Goal: Task Accomplishment & Management: Manage account settings

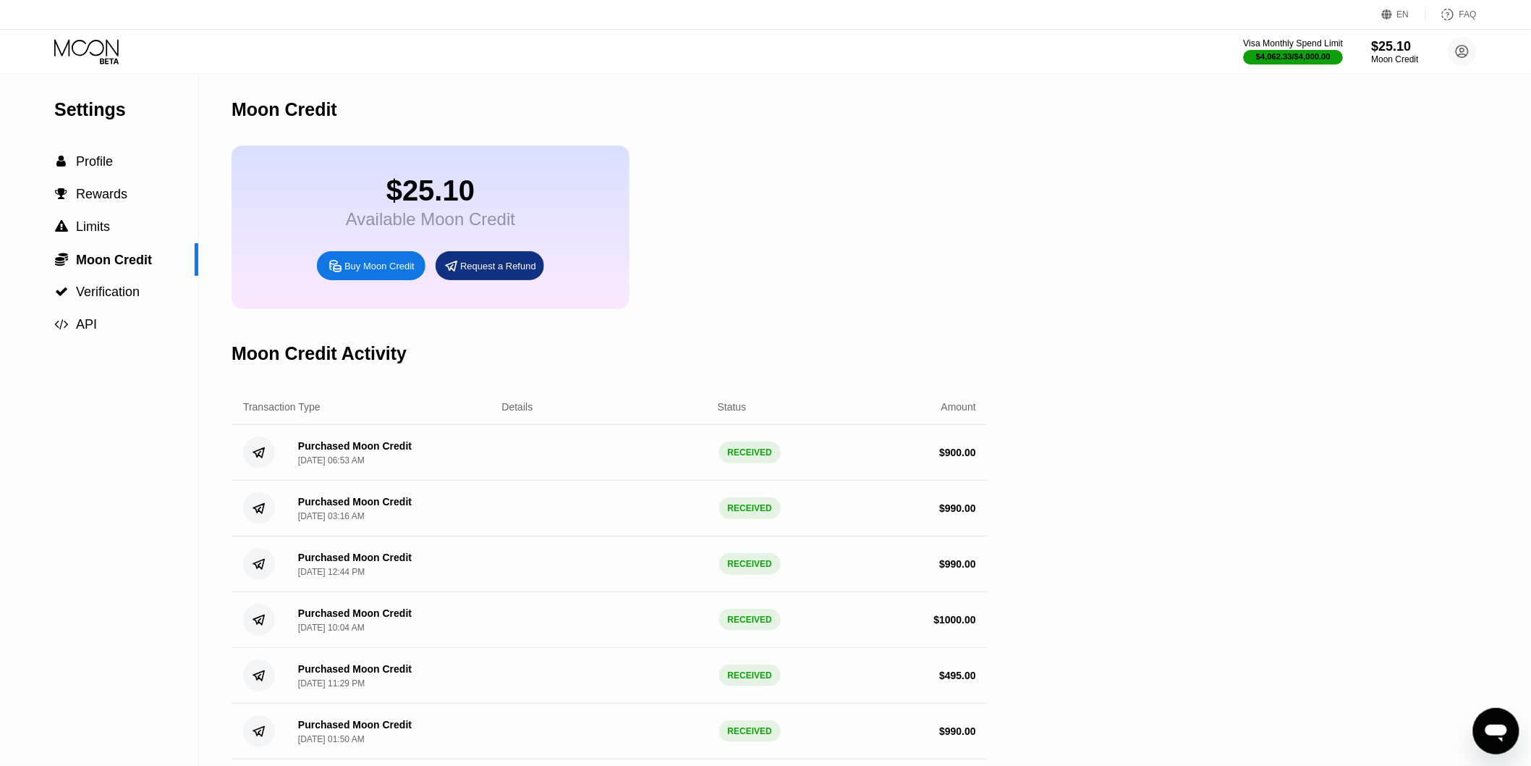
click at [1283, 56] on div "$4,062.33 / $4,000.00" at bounding box center [1294, 56] width 75 height 9
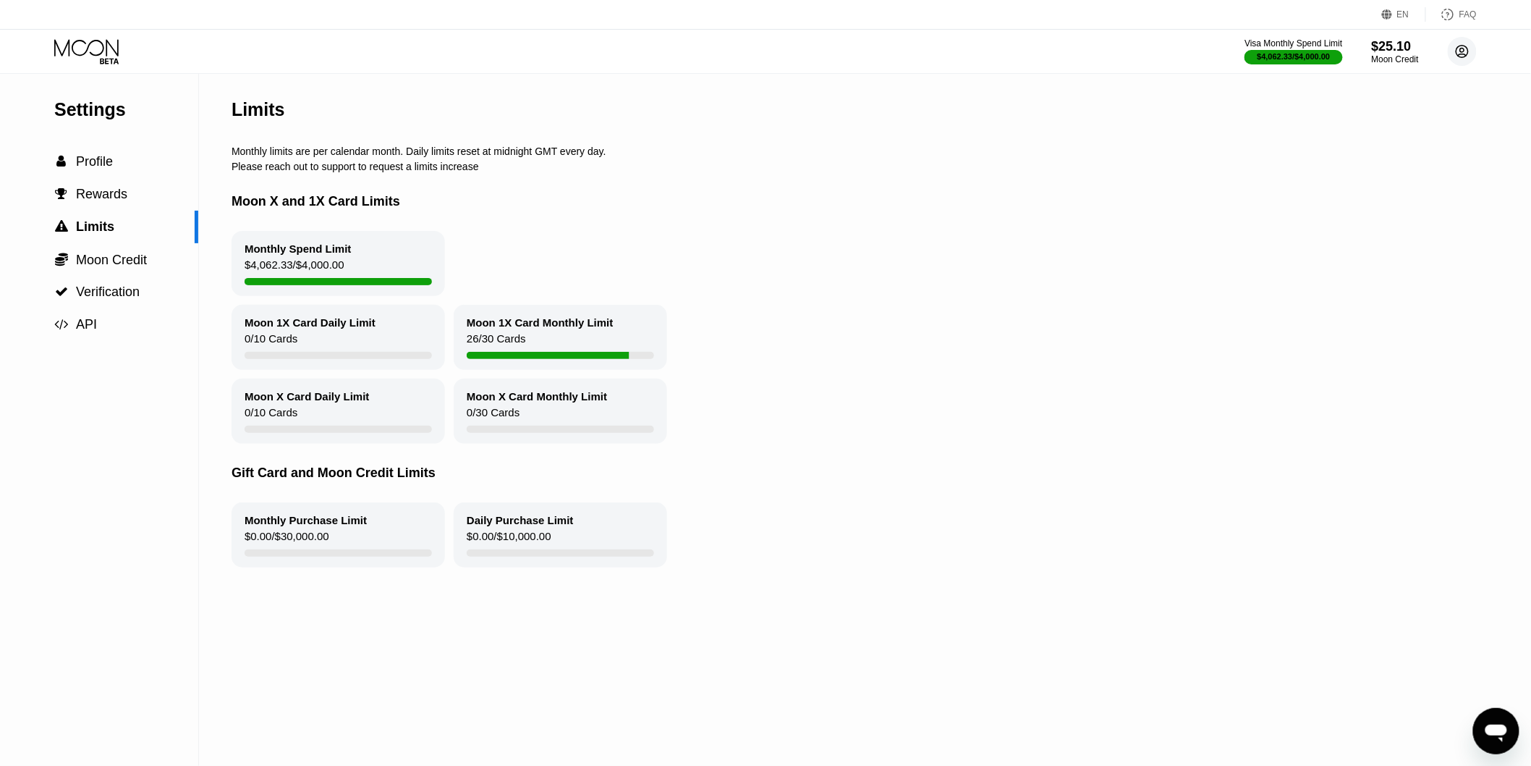
click at [1463, 52] on icon at bounding box center [1463, 52] width 8 height 8
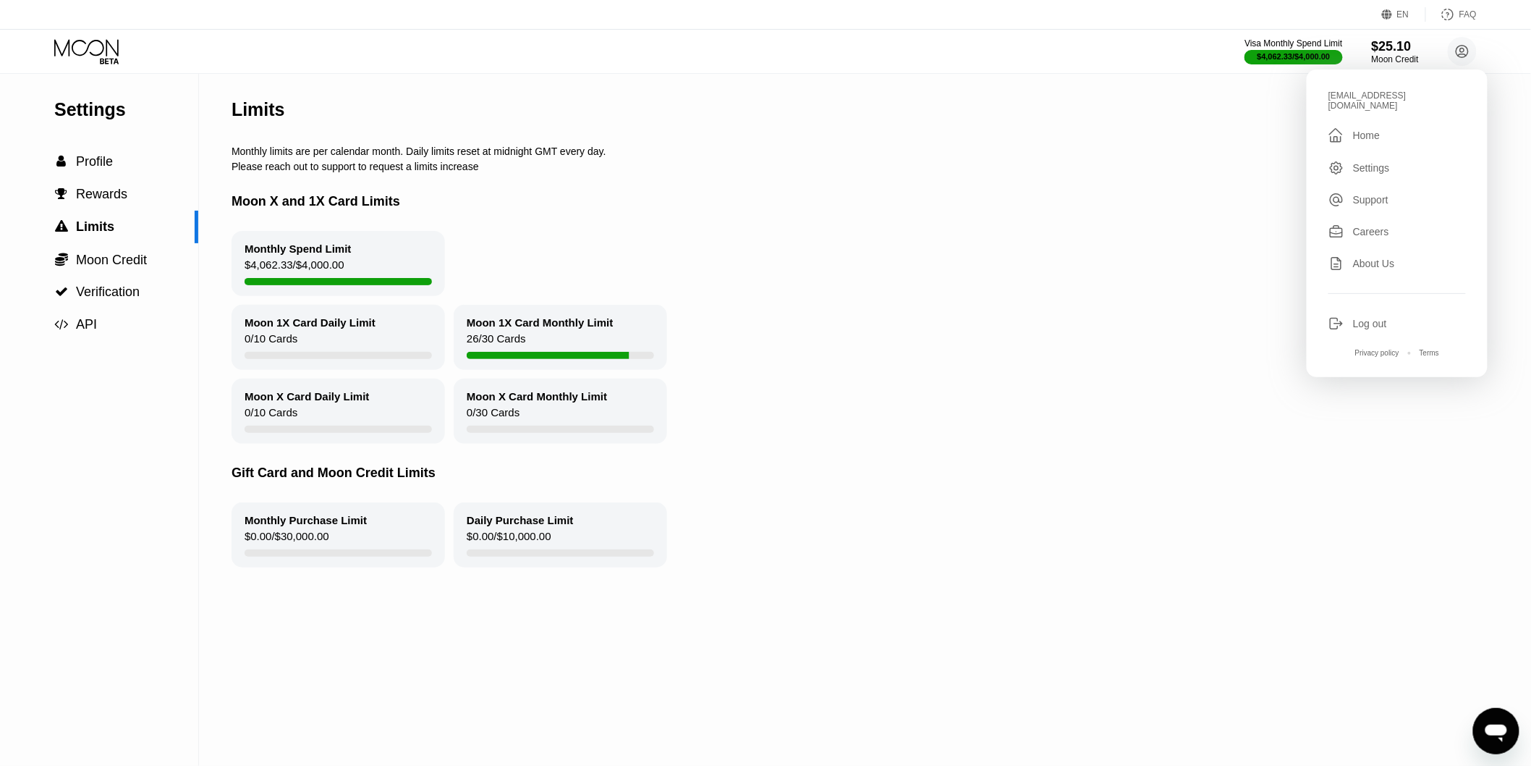
click at [1379, 98] on div "[EMAIL_ADDRESS][DOMAIN_NAME]" at bounding box center [1398, 100] width 138 height 20
copy div "[EMAIL_ADDRESS][DOMAIN_NAME] "
click at [1125, 167] on div "Please reach out to support to request a limits increase" at bounding box center [844, 167] width 1225 height 12
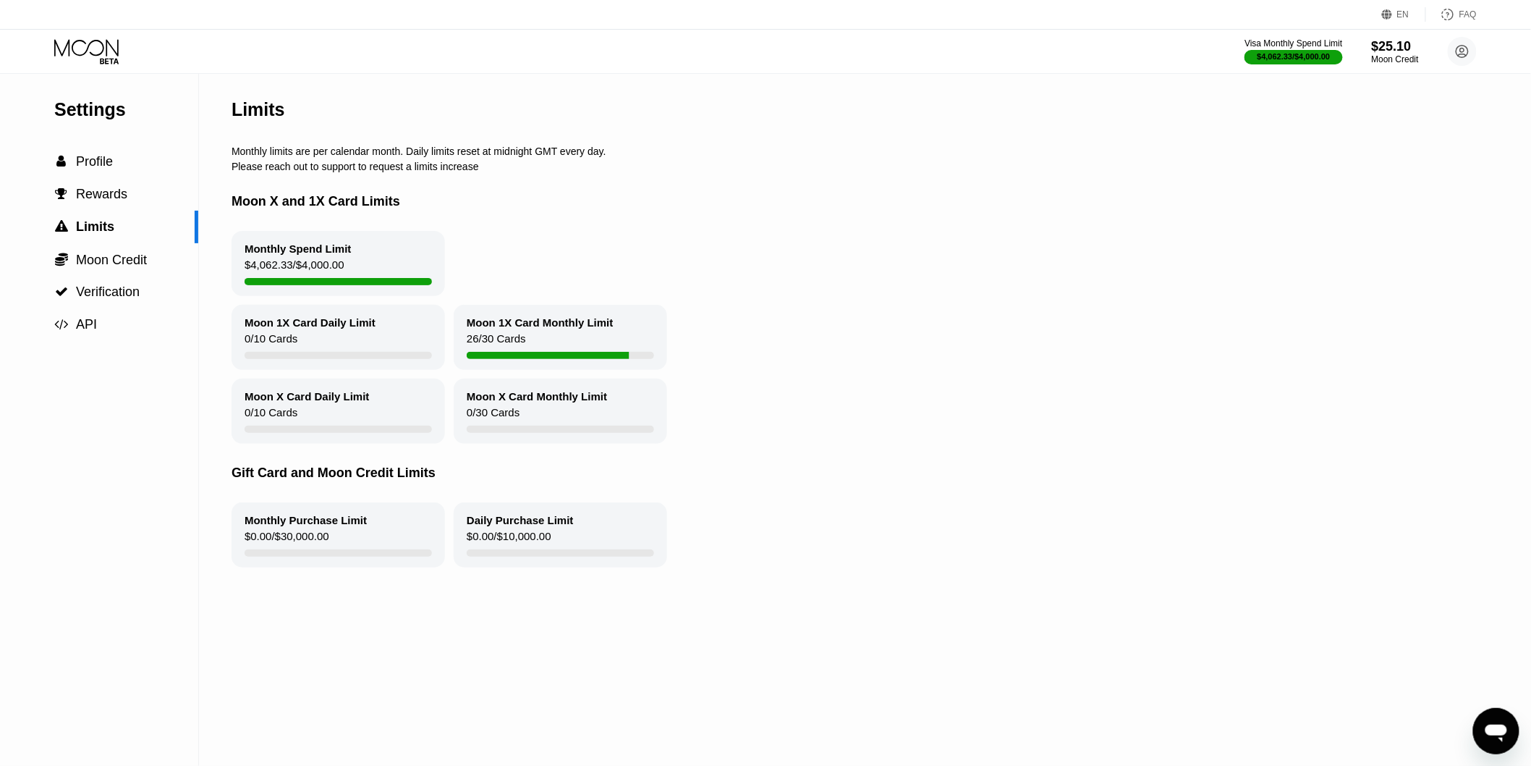
click at [106, 41] on icon at bounding box center [86, 47] width 64 height 17
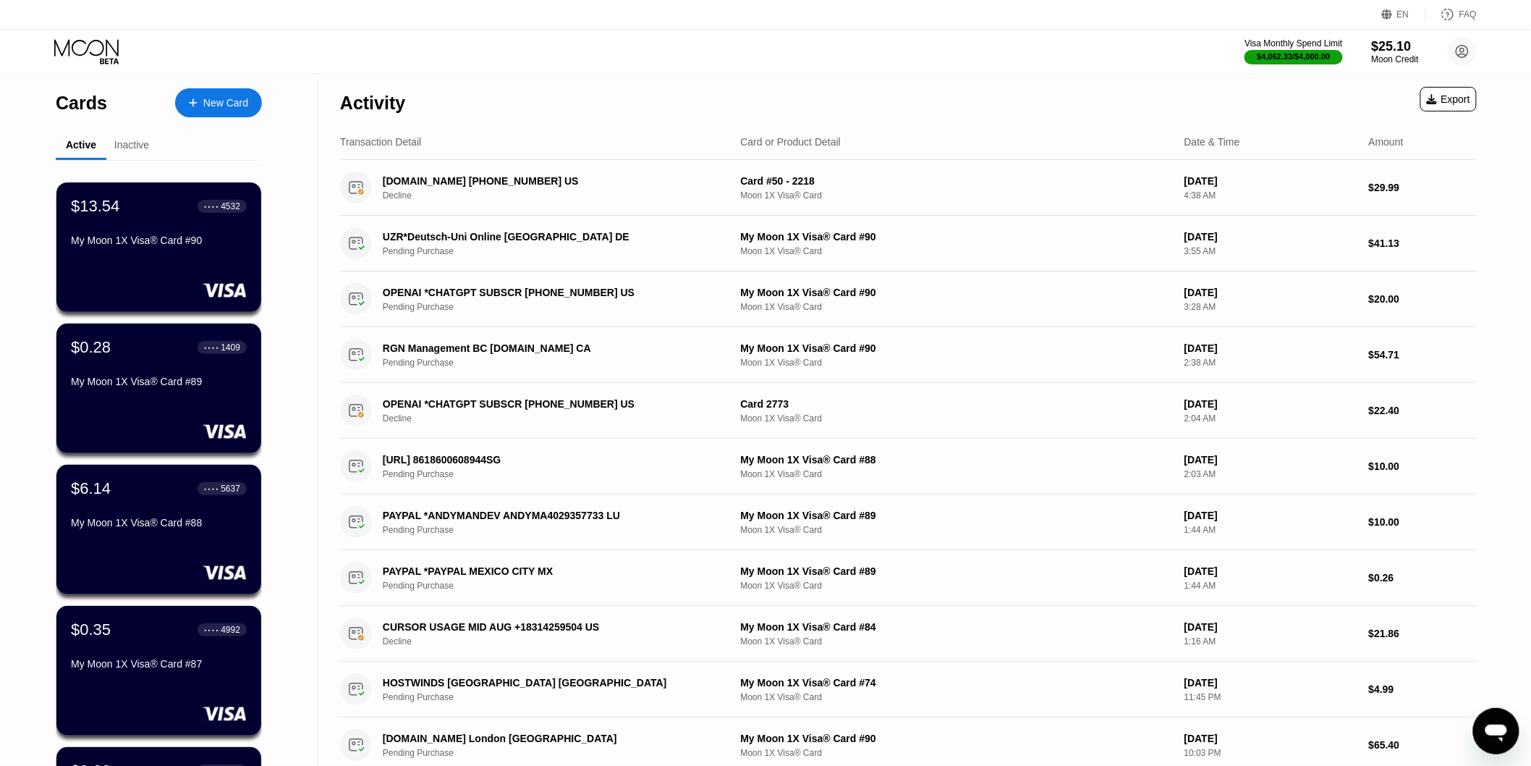
click at [488, 55] on div "Visa Monthly Spend Limit $4,062.33 / $4,000.00 $25.10 Moon Credit [EMAIL_ADDRES…" at bounding box center [765, 51] width 1531 height 43
